Goal: Transaction & Acquisition: Book appointment/travel/reservation

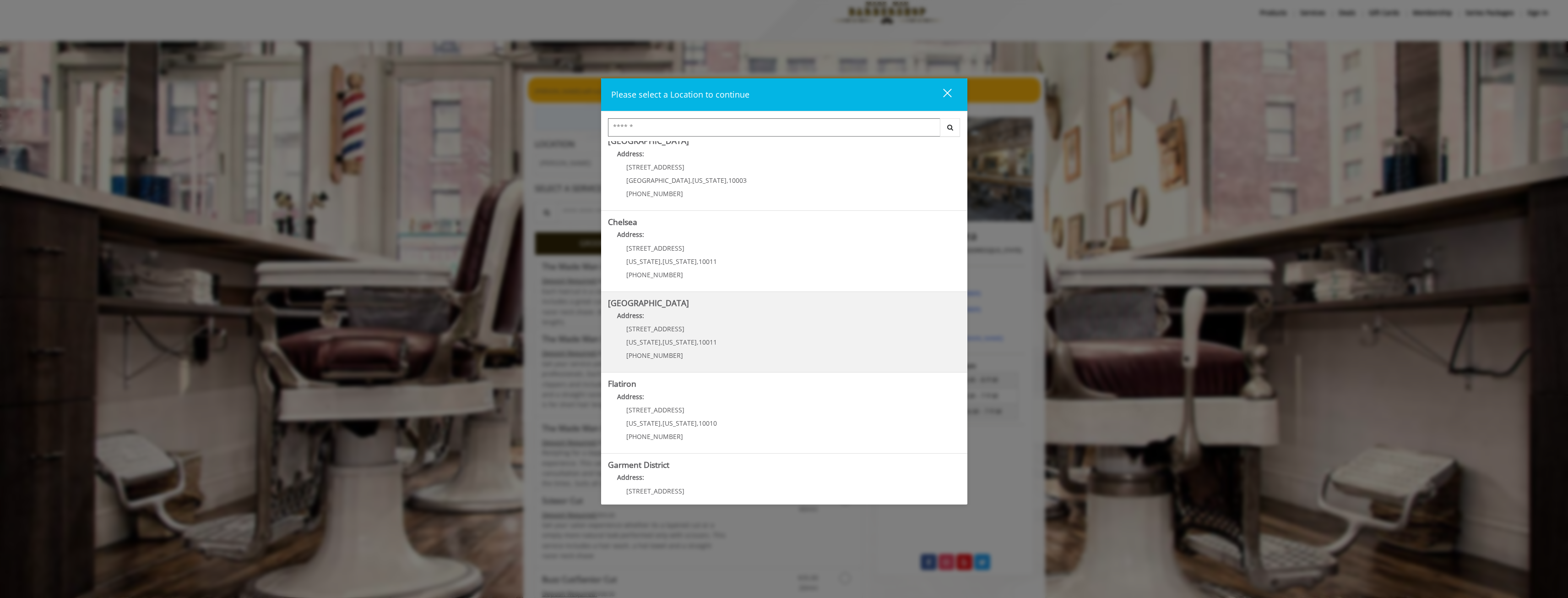
scroll to position [46, 0]
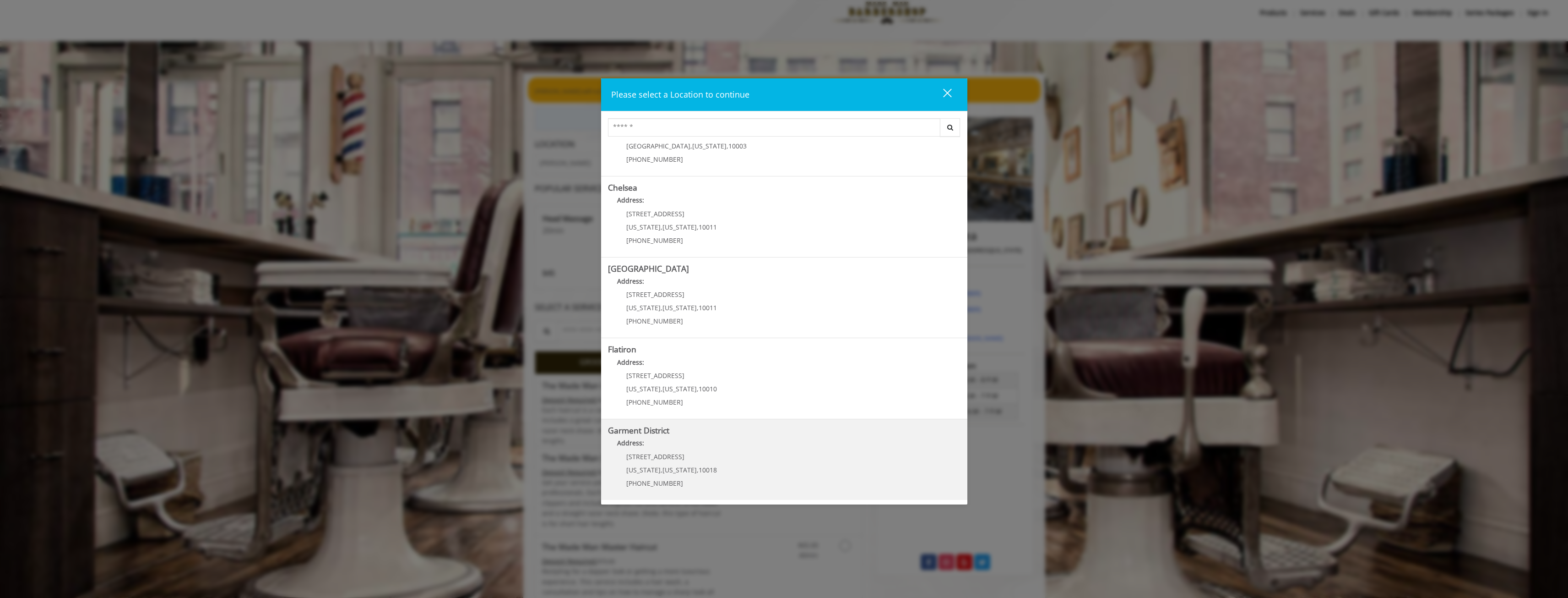
click at [704, 450] on District "Address:" at bounding box center [784, 445] width 353 height 15
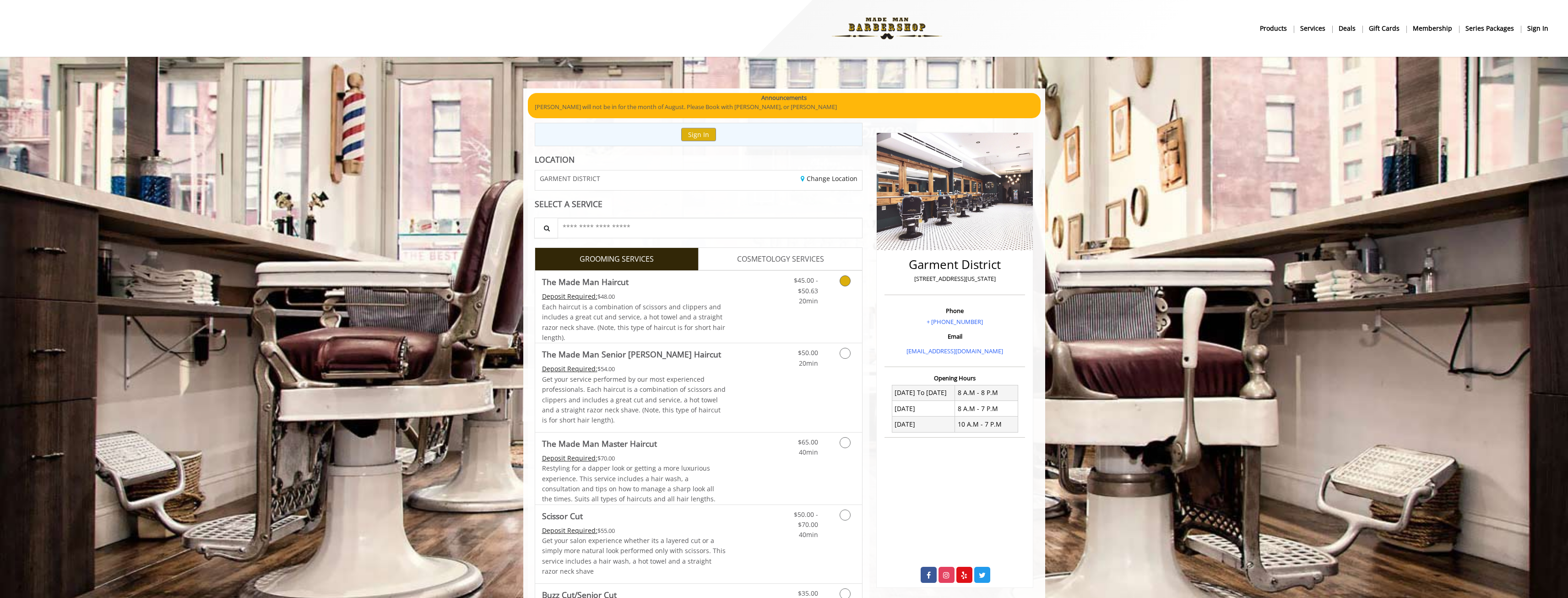
click at [844, 296] on link "Grooming services" at bounding box center [843, 288] width 23 height 35
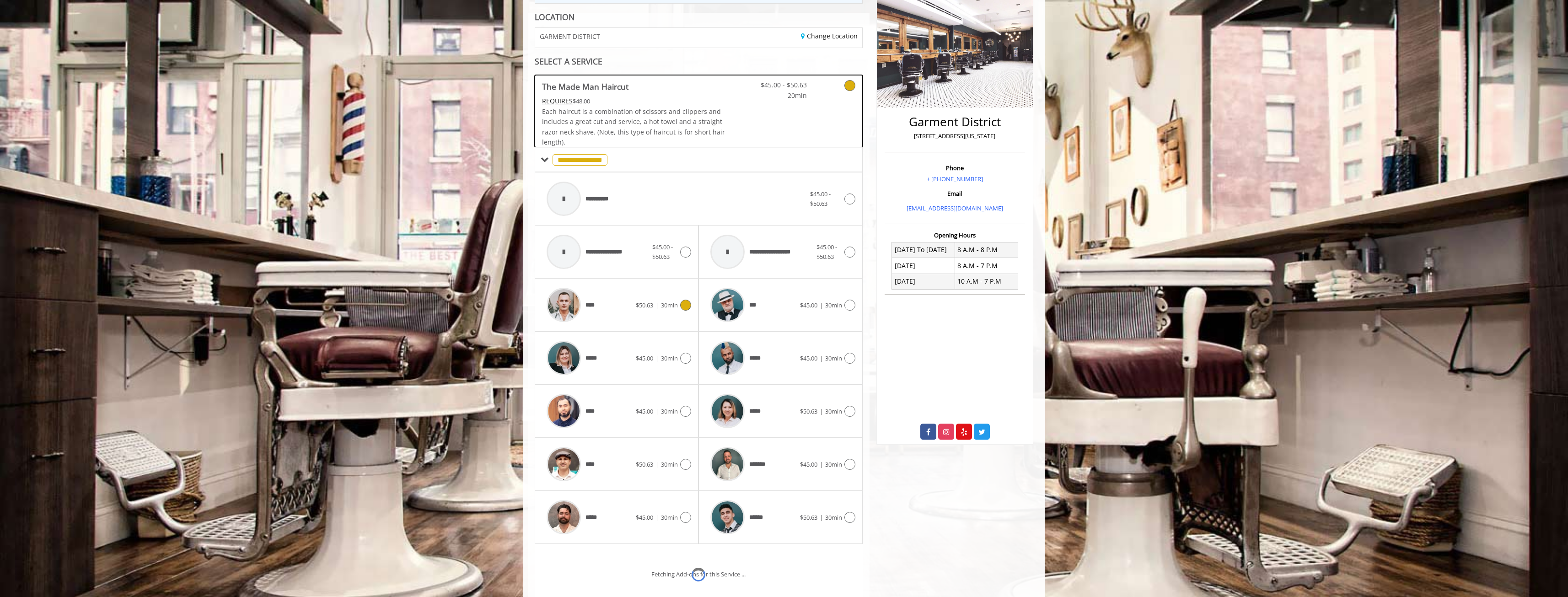
scroll to position [186, 0]
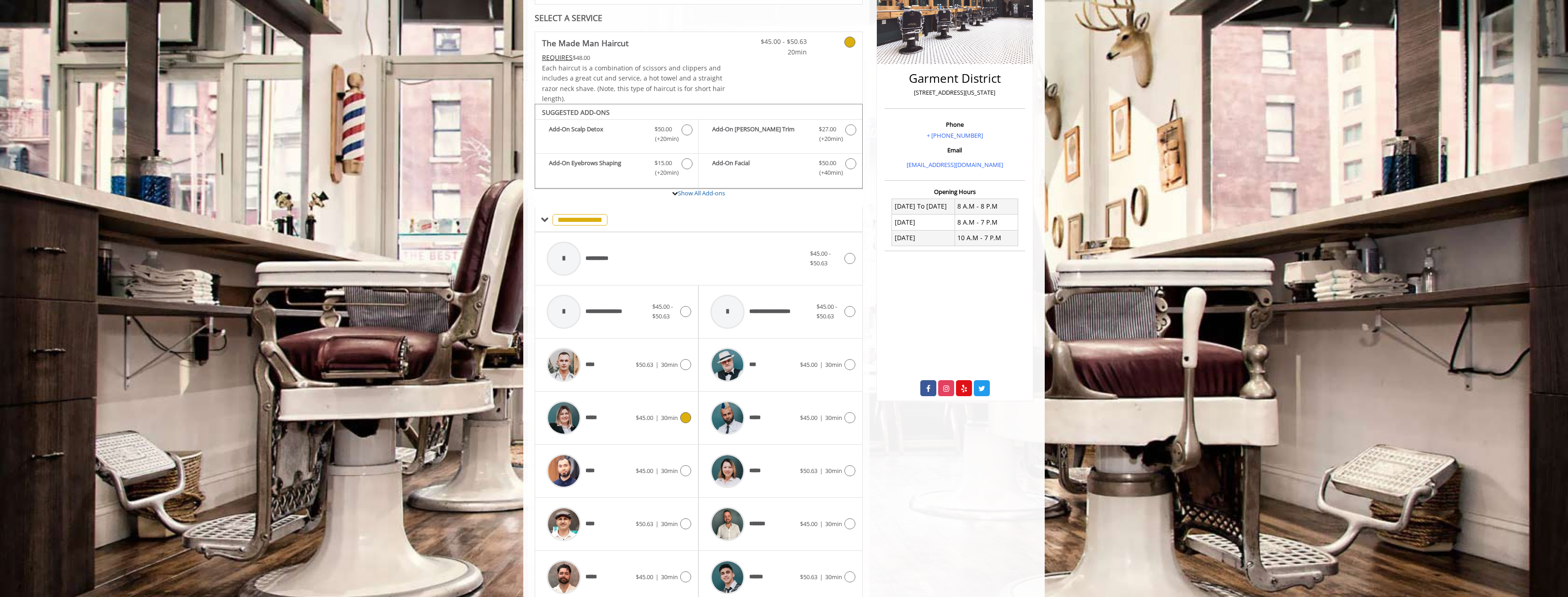
click at [616, 412] on div "*****" at bounding box center [589, 417] width 94 height 43
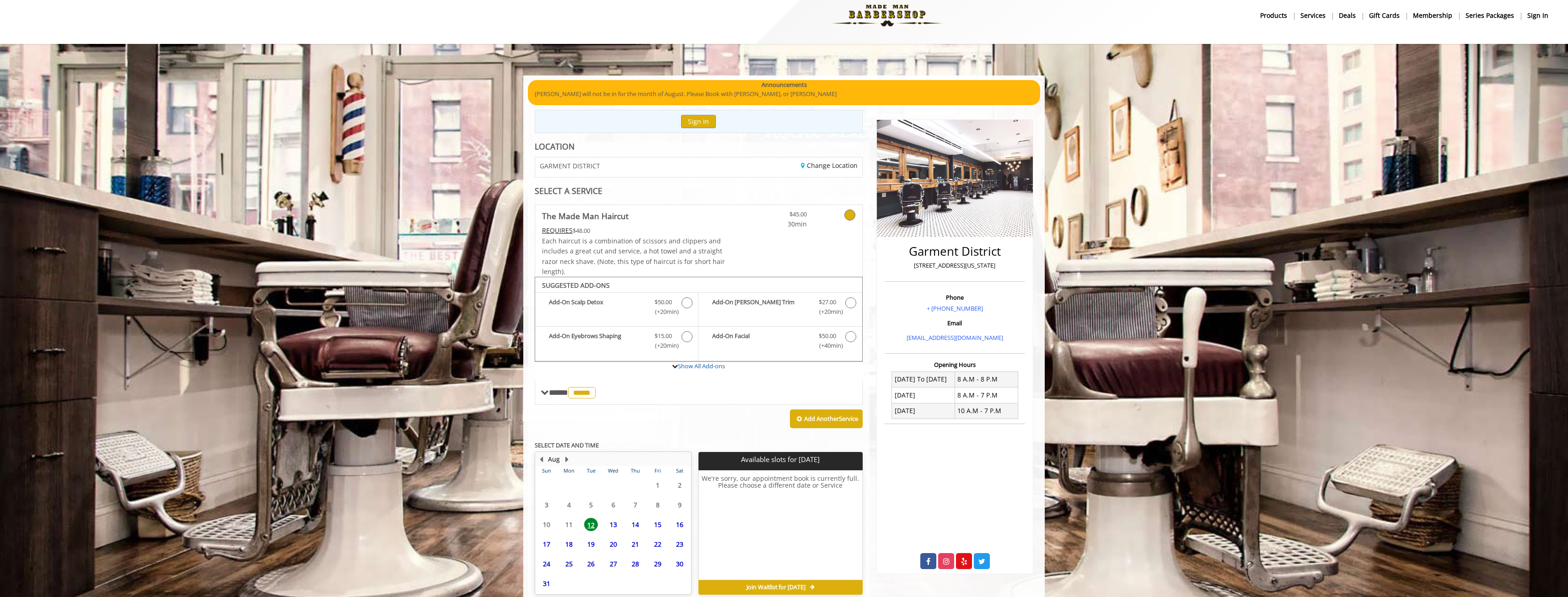
scroll to position [55, 0]
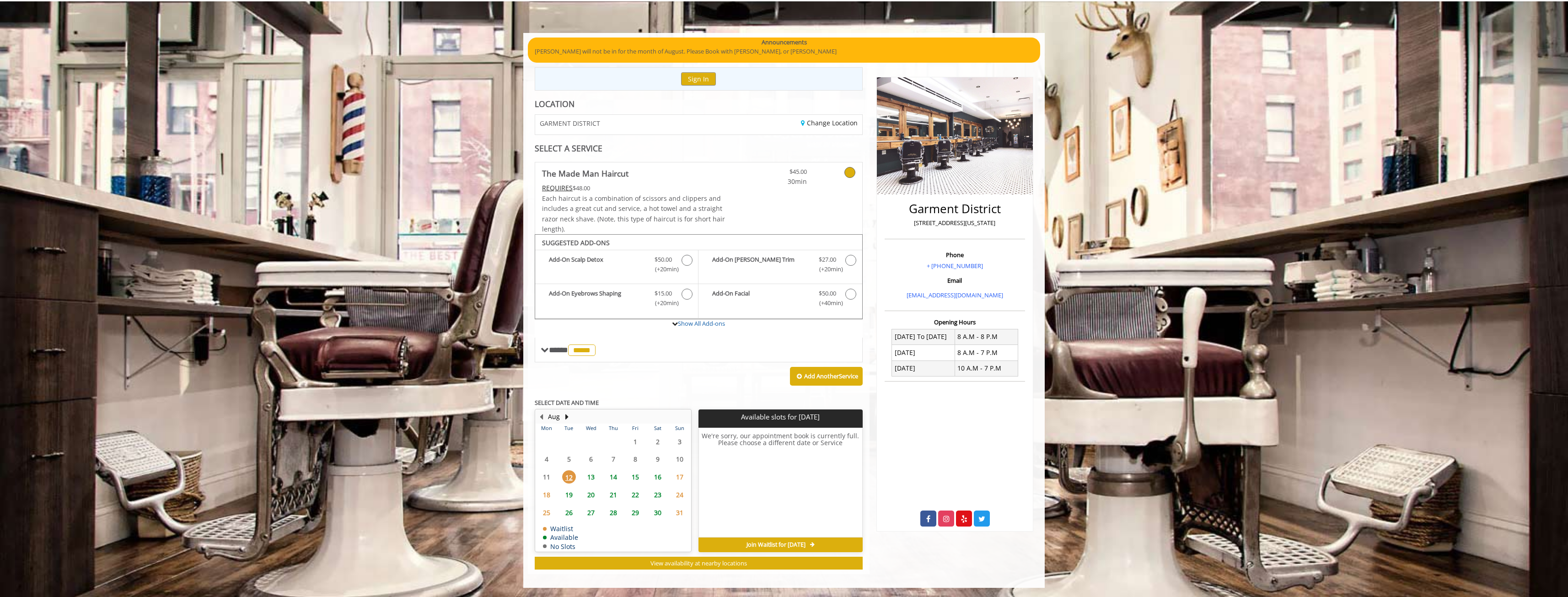
click at [593, 476] on span "13" at bounding box center [591, 477] width 14 height 13
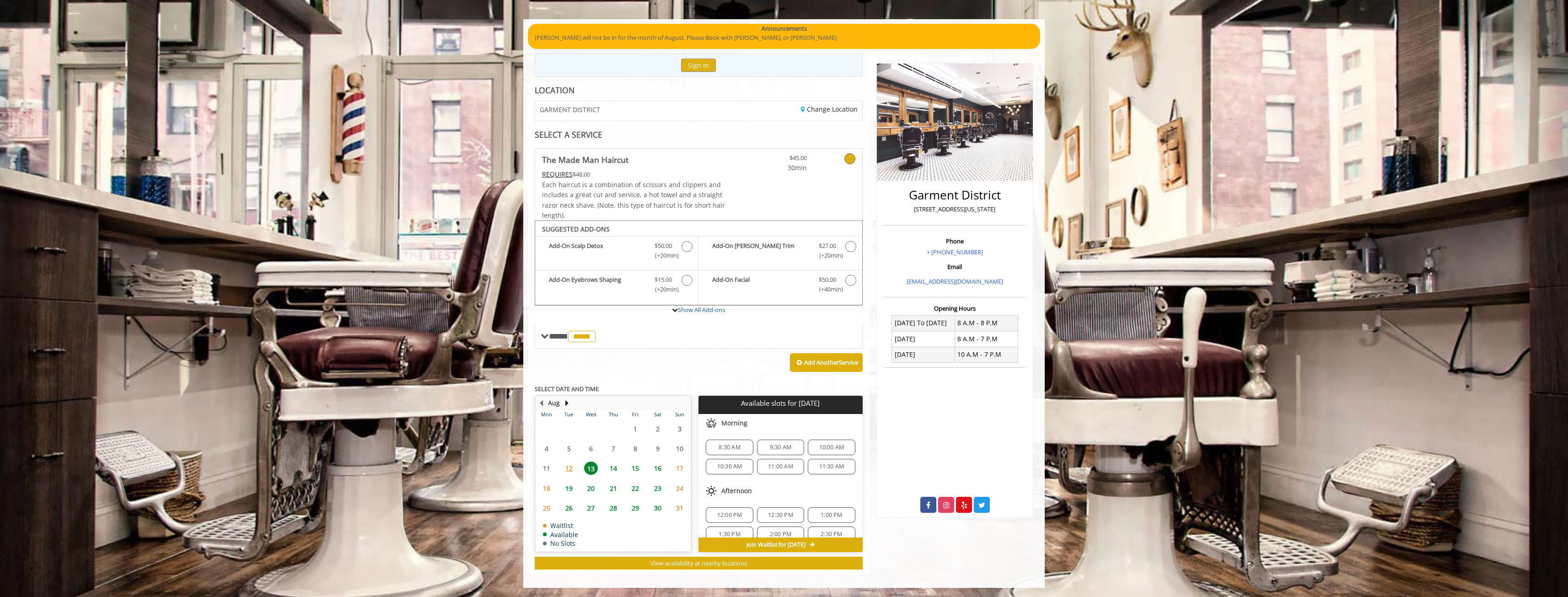
click at [693, 370] on div "Add Another Service" at bounding box center [698, 363] width 328 height 29
